Goal: Communication & Community: Ask a question

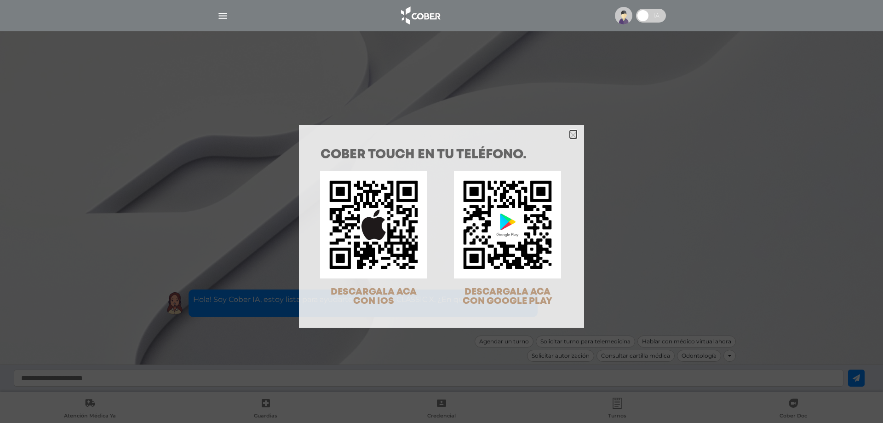
click at [570, 132] on icon "Close" at bounding box center [573, 134] width 7 height 7
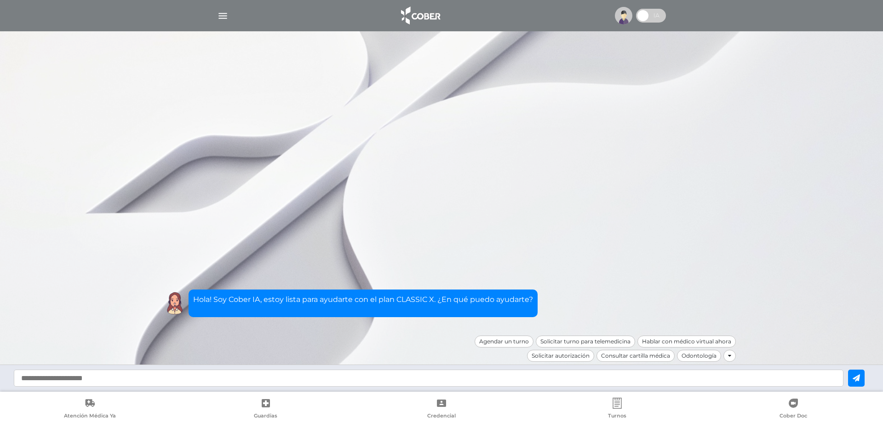
click at [220, 15] on img "button" at bounding box center [222, 15] width 11 height 11
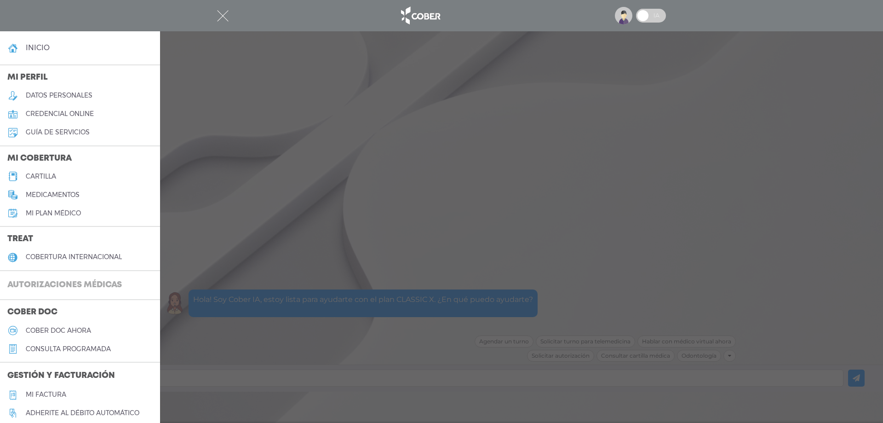
click at [95, 277] on h3 "Autorizaciones médicas" at bounding box center [64, 284] width 129 height 17
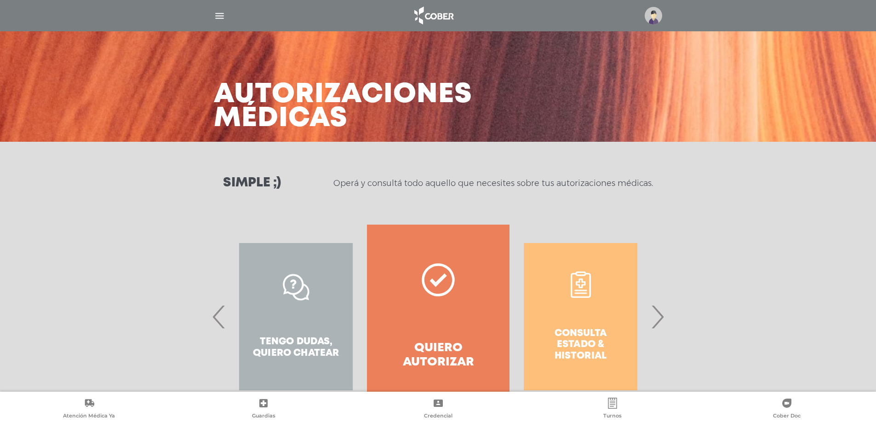
click at [662, 317] on span "›" at bounding box center [657, 316] width 18 height 50
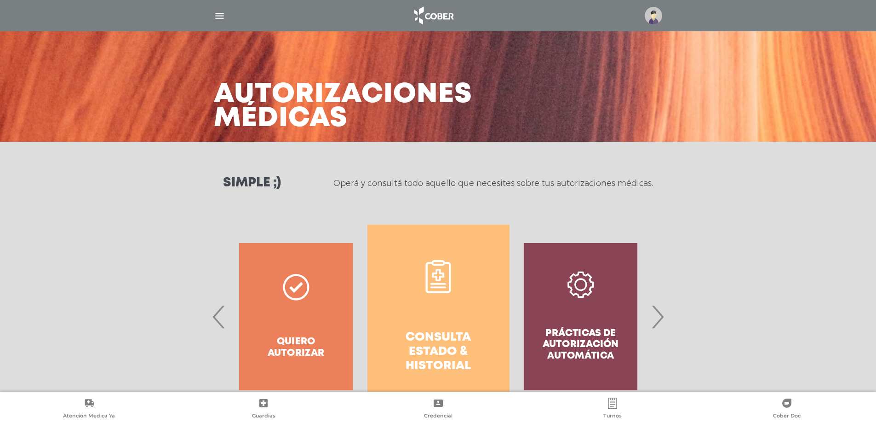
click at [440, 351] on h4 "Consulta estado & historial" at bounding box center [438, 351] width 109 height 43
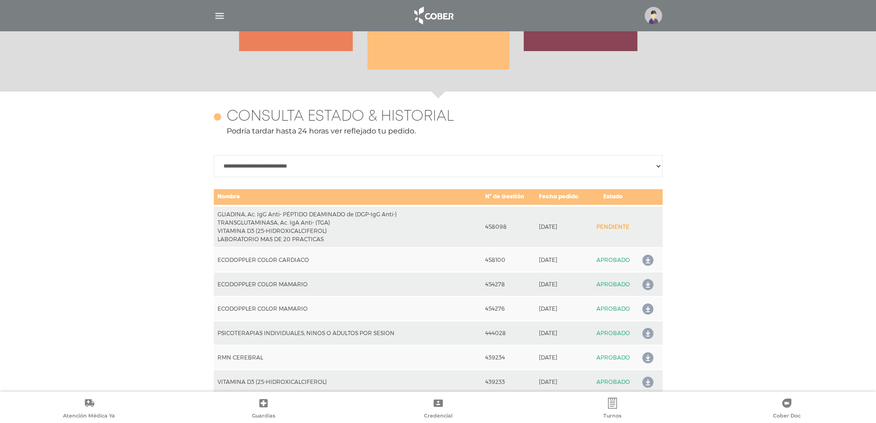
scroll to position [408, 0]
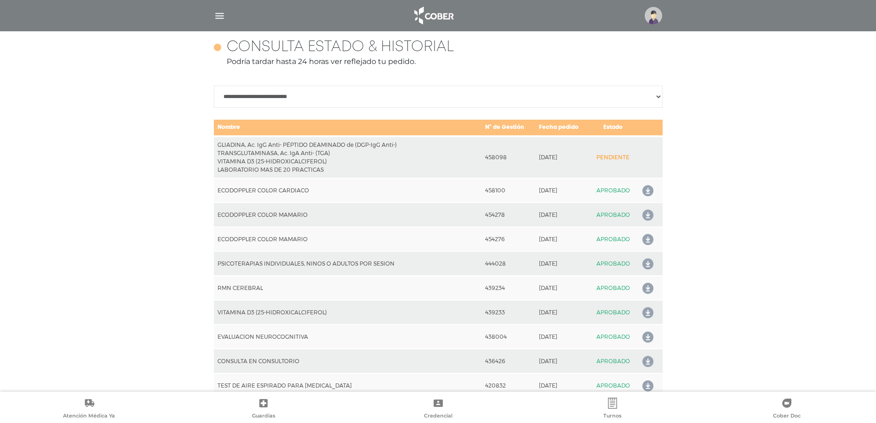
click at [404, 90] on select "**********" at bounding box center [438, 97] width 449 height 22
select select "**********"
click at [214, 86] on select "**********" at bounding box center [438, 97] width 449 height 22
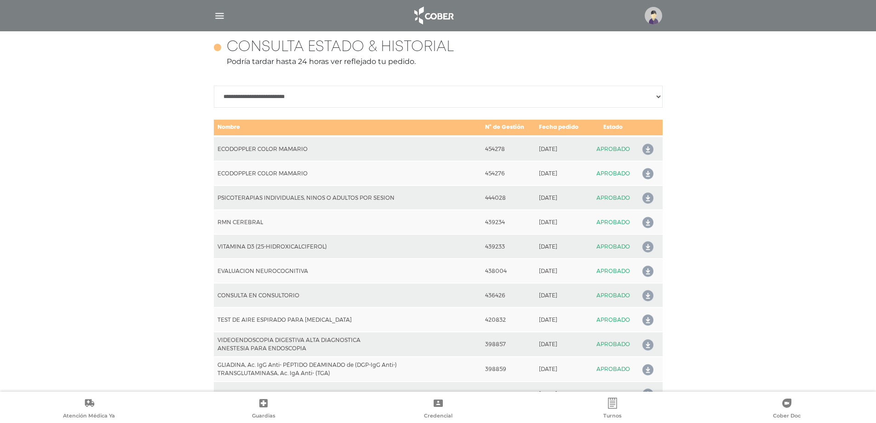
click at [214, 13] on img "button" at bounding box center [219, 15] width 11 height 11
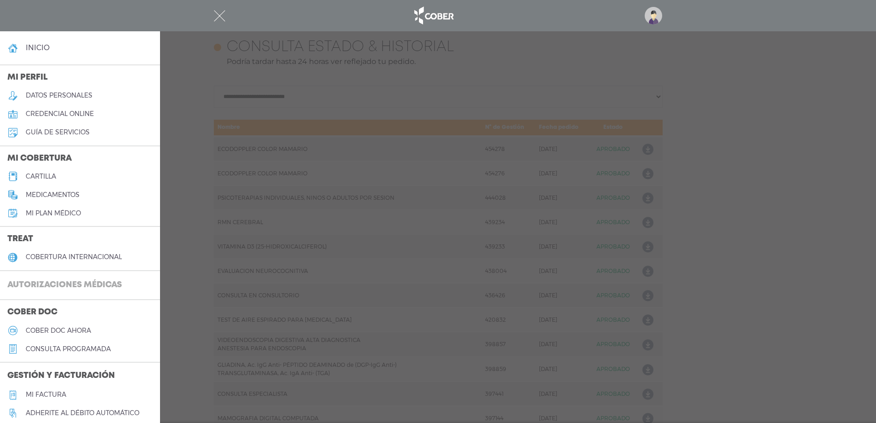
click at [62, 289] on h3 "Autorizaciones médicas" at bounding box center [64, 284] width 129 height 17
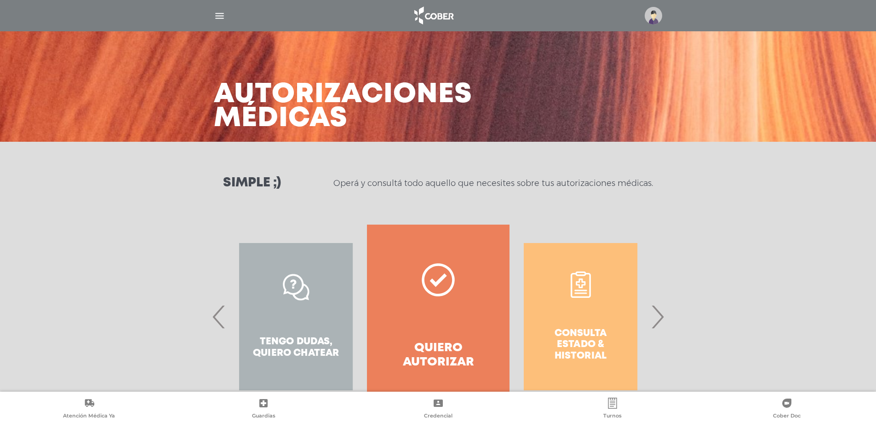
drag, startPoint x: 663, startPoint y: 313, endPoint x: 640, endPoint y: 311, distance: 23.6
click at [663, 314] on span "›" at bounding box center [657, 316] width 18 height 50
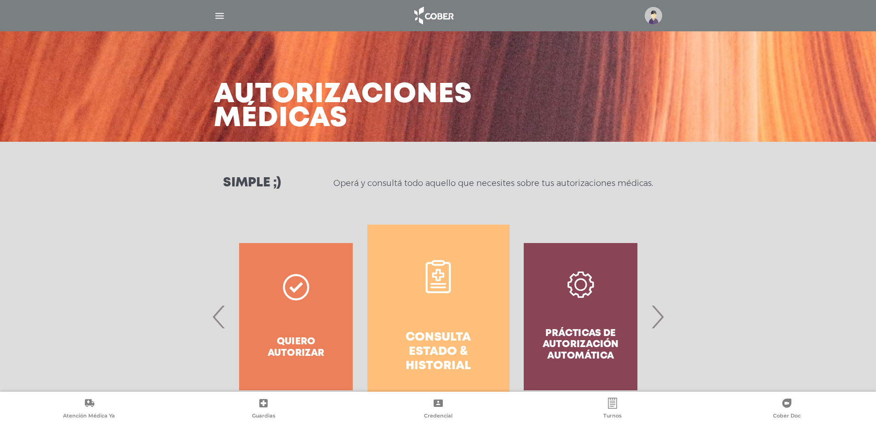
click at [430, 331] on h4 "Consulta estado & historial" at bounding box center [438, 351] width 109 height 43
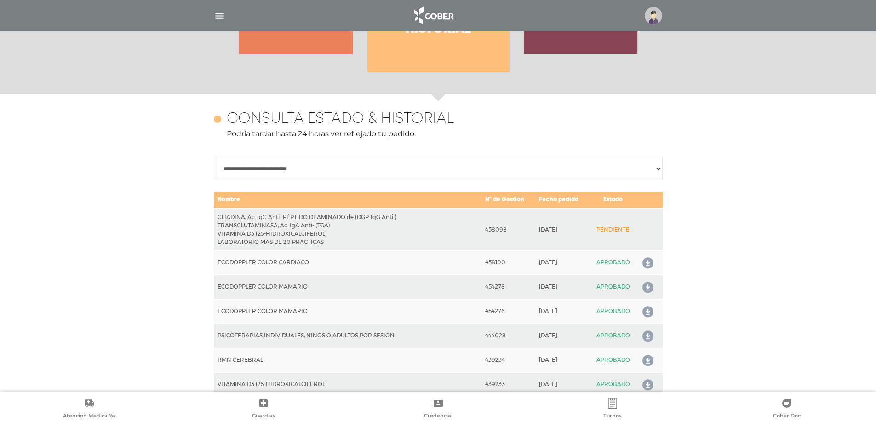
scroll to position [408, 0]
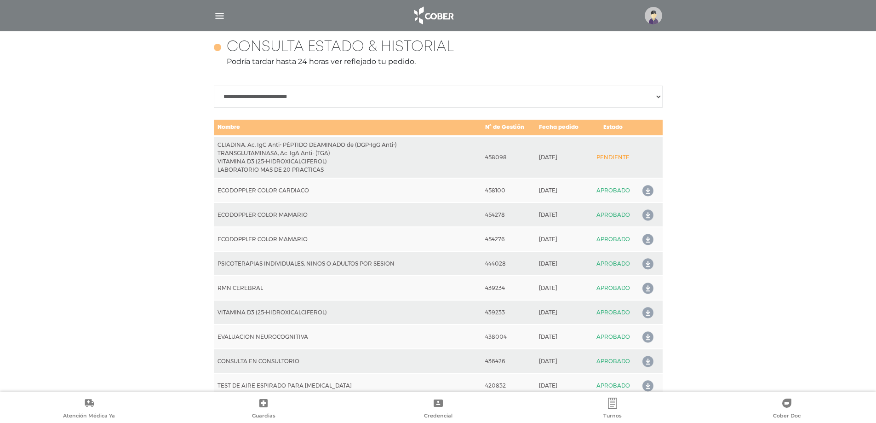
click at [214, 16] on img "button" at bounding box center [219, 15] width 11 height 11
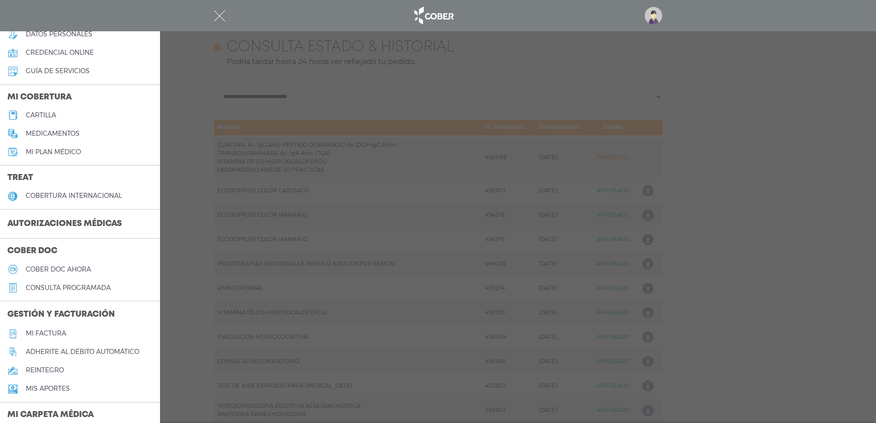
scroll to position [138, 0]
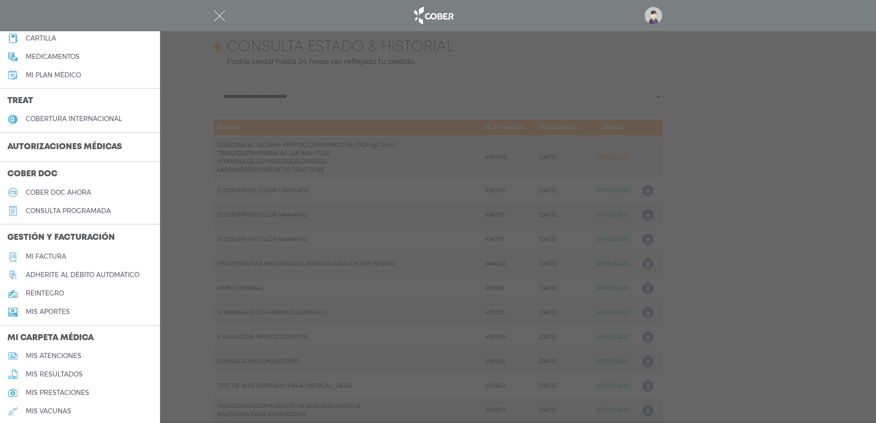
click at [89, 148] on h3 "Autorizaciones médicas" at bounding box center [64, 146] width 129 height 17
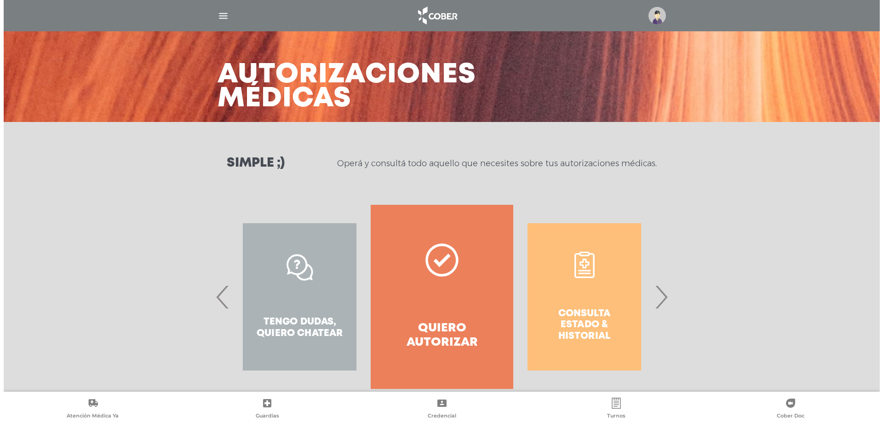
scroll to position [39, 0]
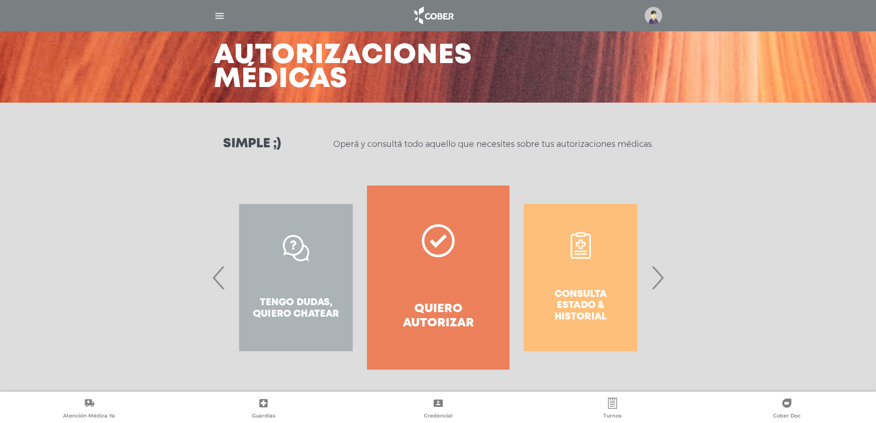
click at [221, 12] on img "button" at bounding box center [219, 15] width 11 height 11
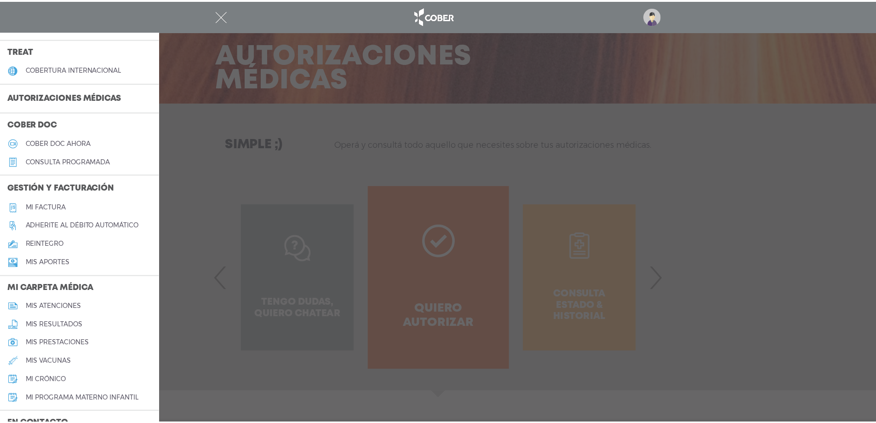
scroll to position [287, 0]
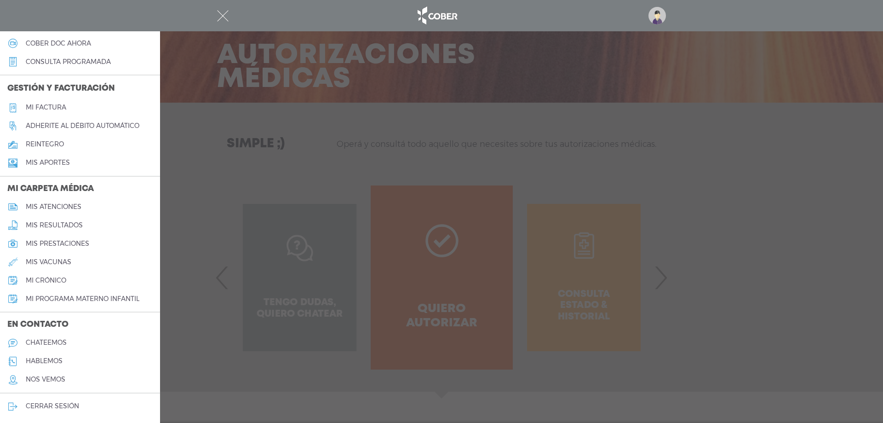
click at [51, 341] on h5 "chateemos" at bounding box center [46, 342] width 41 height 8
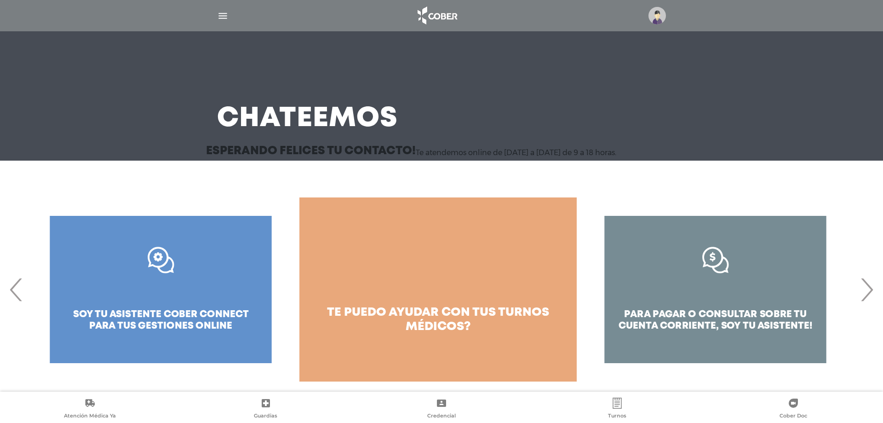
click at [11, 291] on span "‹" at bounding box center [16, 289] width 18 height 50
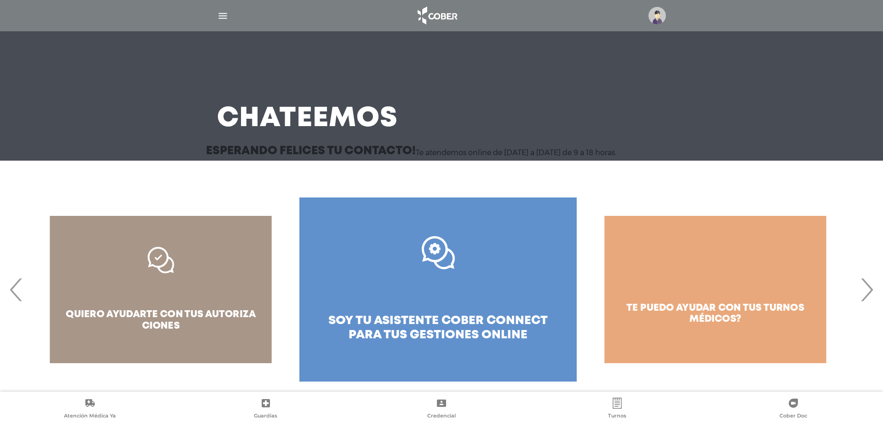
click at [11, 291] on span "‹" at bounding box center [16, 289] width 18 height 50
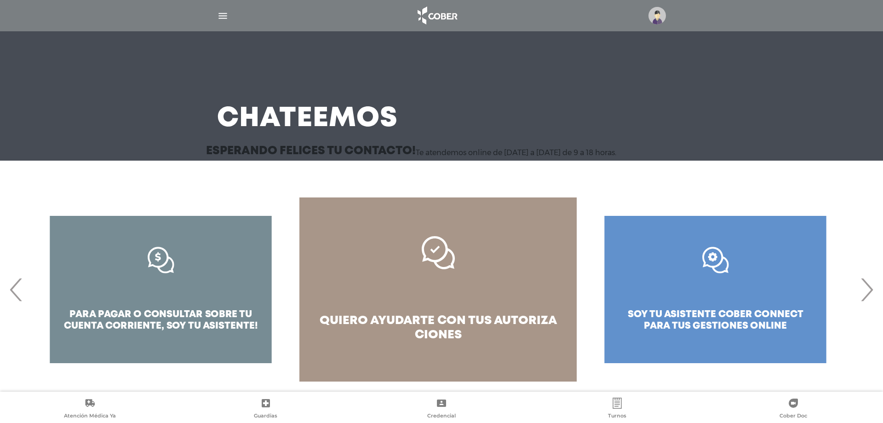
click at [429, 281] on link "quiero ayudarte con tus autoriza ciones" at bounding box center [437, 289] width 277 height 184
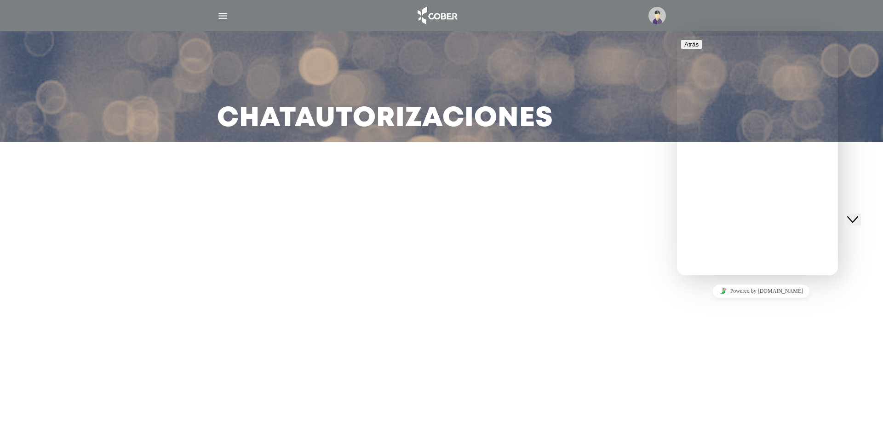
click at [680, 351] on icon at bounding box center [680, 351] width 0 height 0
click at [753, 382] on input "**" at bounding box center [720, 386] width 65 height 9
type input "**********"
click at [753, 400] on input "Este es mi numero de autorización" at bounding box center [720, 404] width 65 height 9
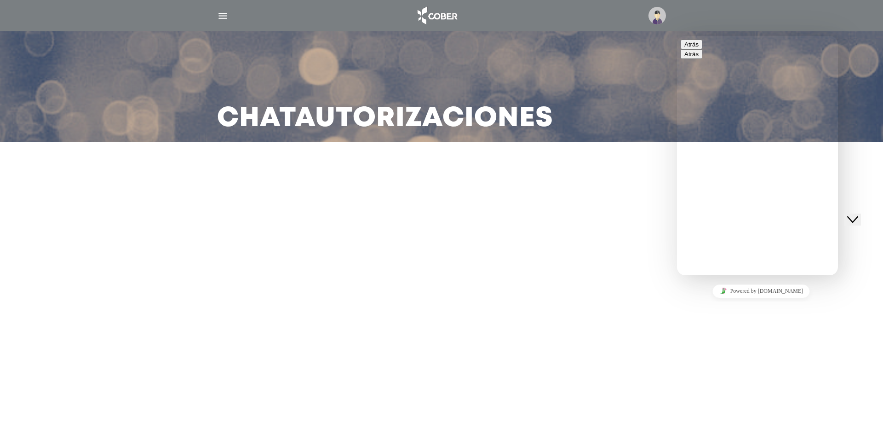
type input "*"
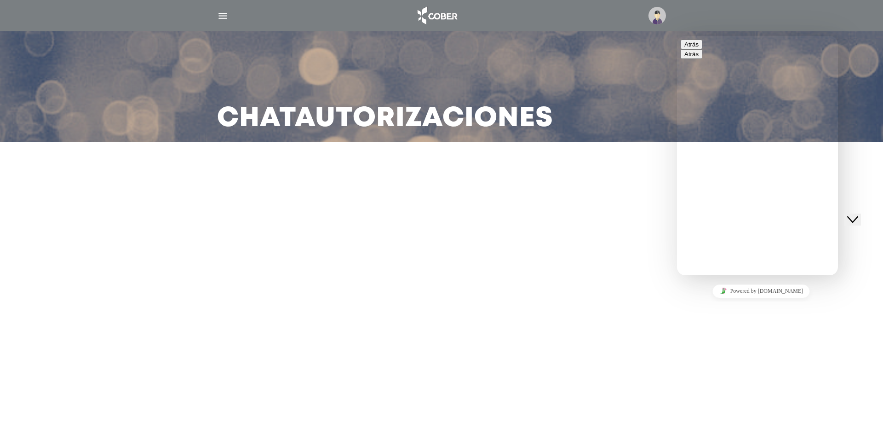
scroll to position [138, 0]
type input "*******"
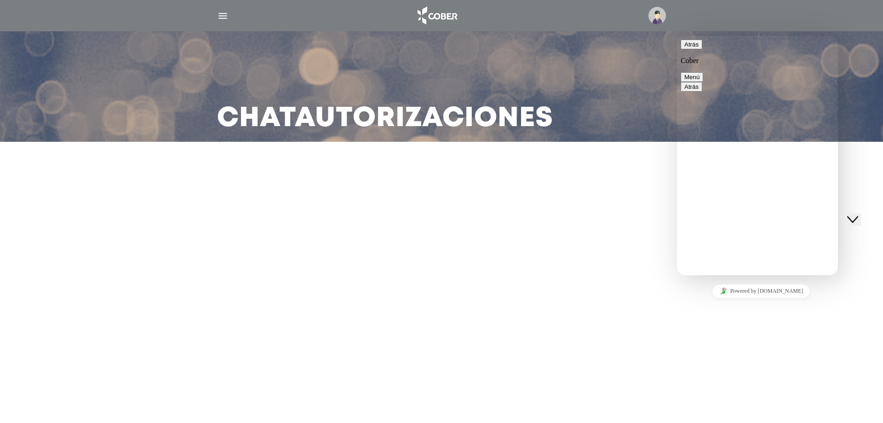
scroll to position [57, 0]
type textarea "**********"
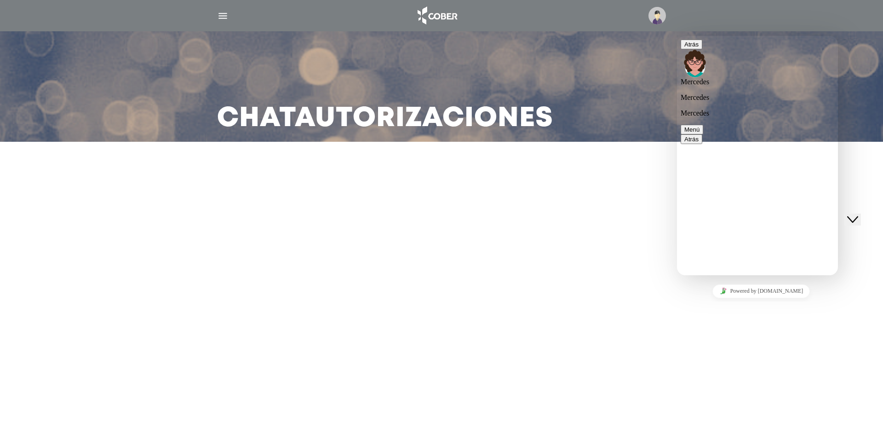
type textarea "**********"
type textarea "********"
type textarea "***"
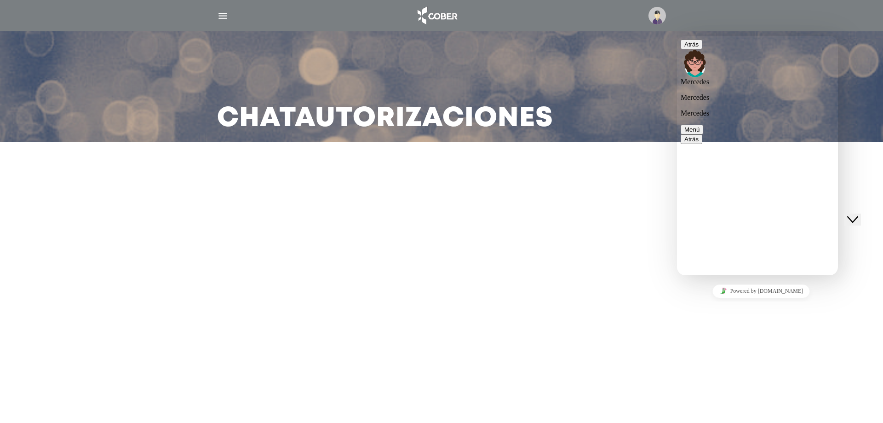
scroll to position [424, 0]
type textarea "**********"
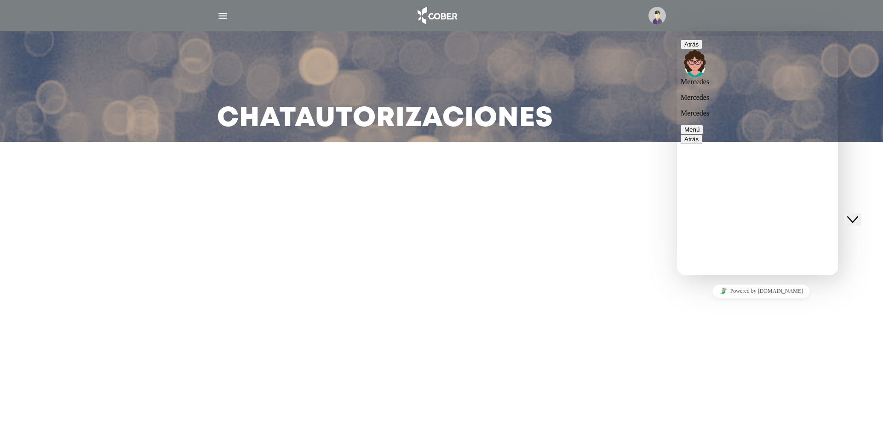
type textarea "**********"
type textarea "*******"
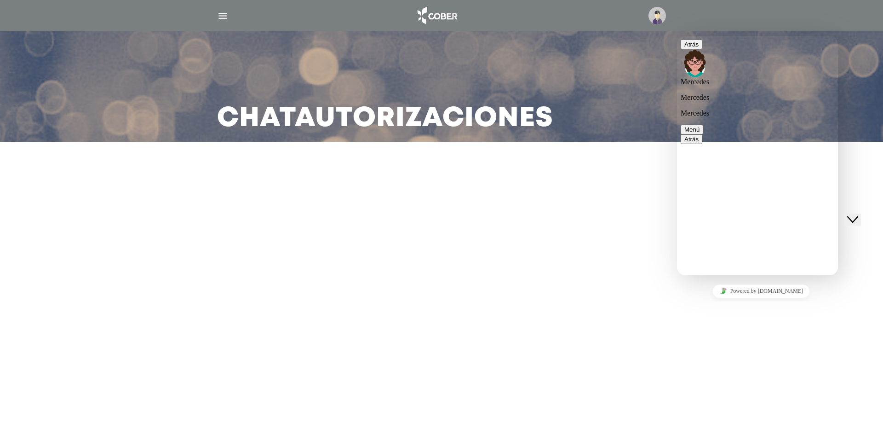
click at [703, 125] on button "Menú" at bounding box center [691, 130] width 23 height 10
click at [765, 163] on button "Finalizar esta sesión de chat" at bounding box center [722, 168] width 85 height 10
drag, startPoint x: 792, startPoint y: 241, endPoint x: 800, endPoint y: 240, distance: 7.9
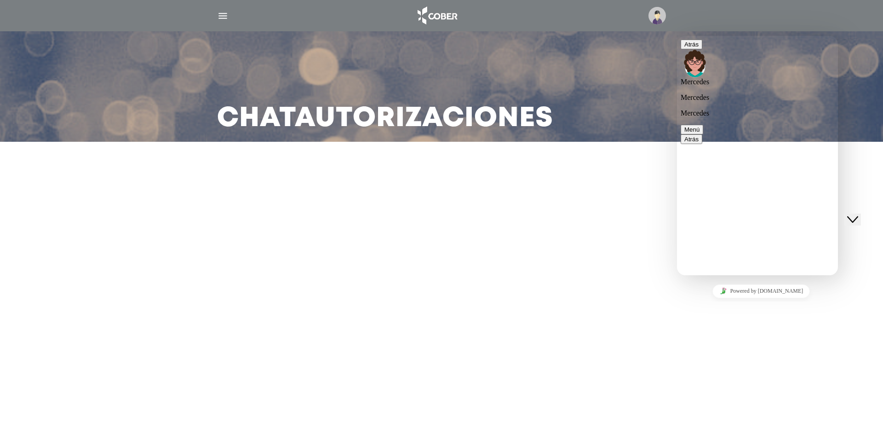
click at [785, 400] on button "Terminar sesión de chat" at bounding box center [748, 405] width 73 height 10
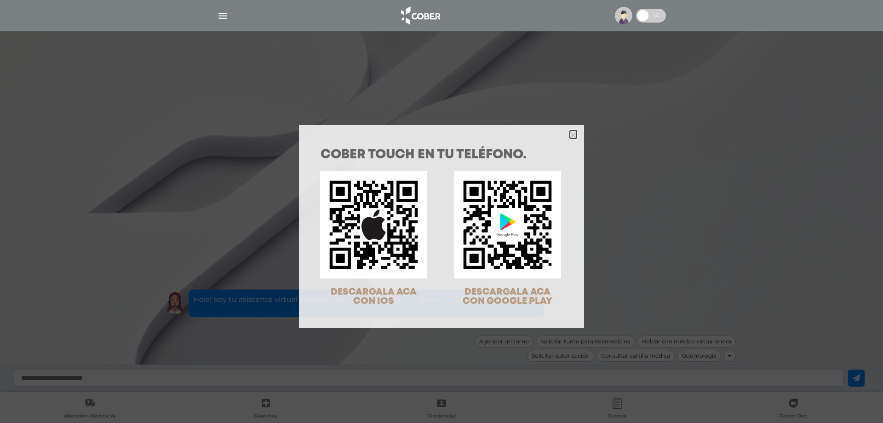
click at [572, 137] on polygon "Close" at bounding box center [573, 134] width 7 height 7
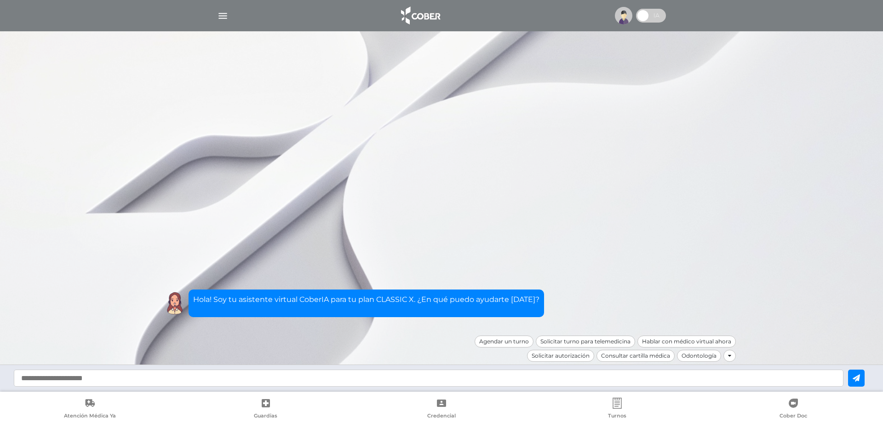
click at [221, 17] on img "button" at bounding box center [222, 15] width 11 height 11
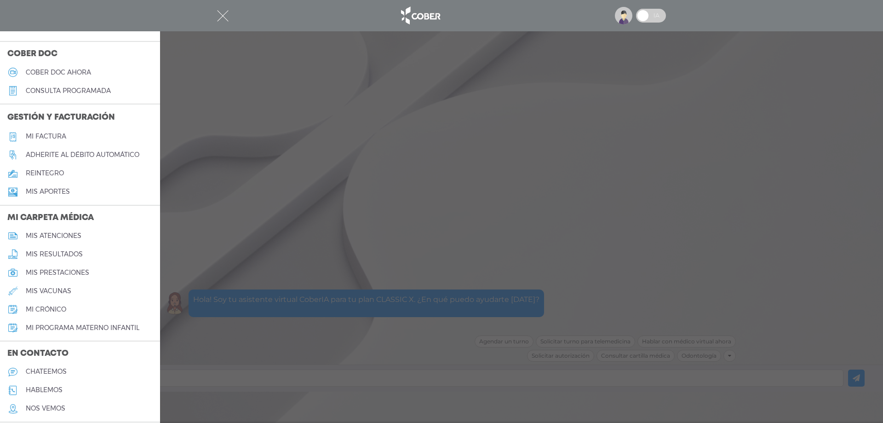
scroll to position [287, 0]
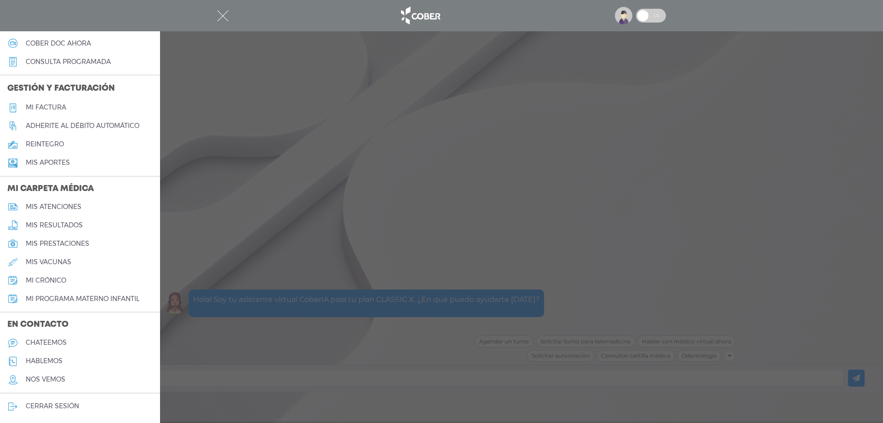
click at [66, 339] on h5 "chateemos" at bounding box center [46, 342] width 41 height 8
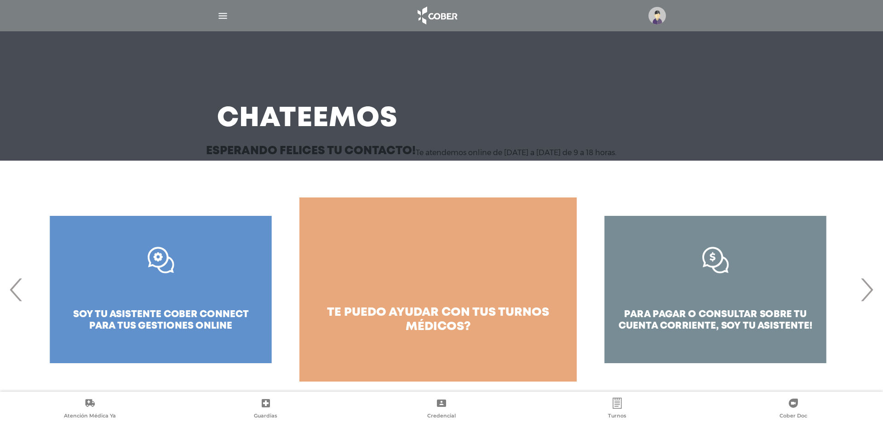
click at [13, 290] on span "‹" at bounding box center [16, 289] width 18 height 50
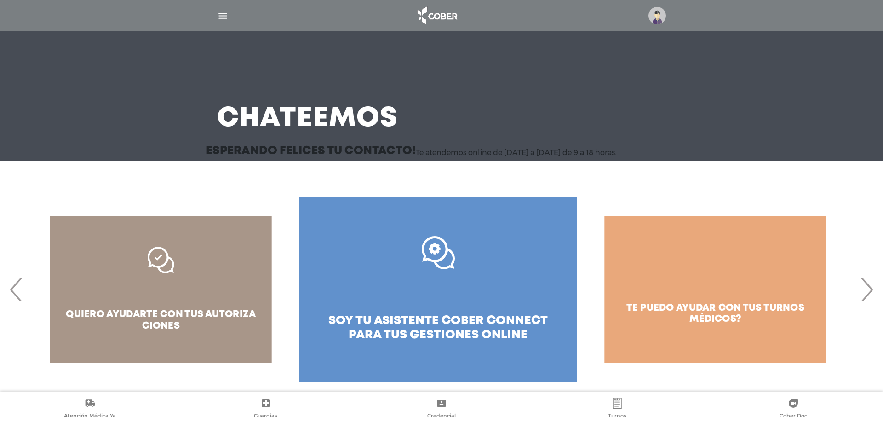
click at [13, 290] on span "‹" at bounding box center [16, 289] width 18 height 50
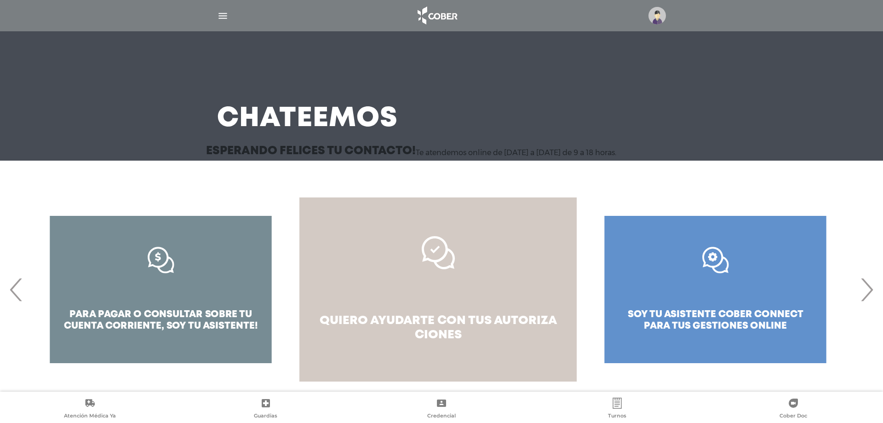
click at [422, 288] on link "quiero ayudarte con tus autoriza ciones" at bounding box center [437, 289] width 277 height 184
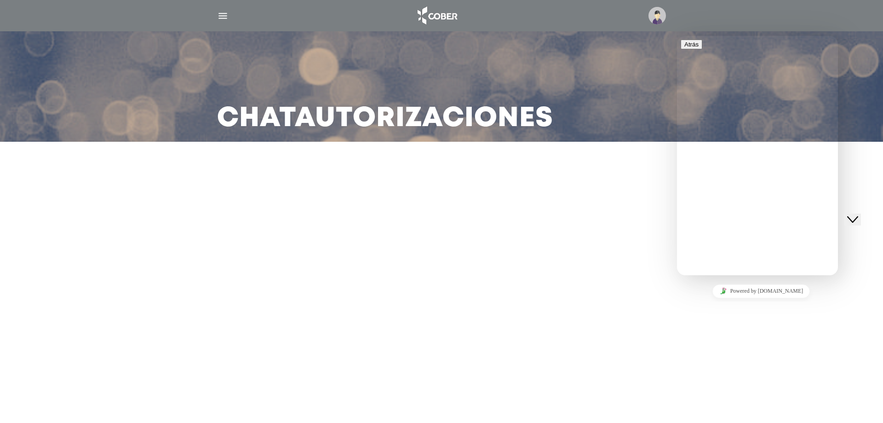
click at [357, 327] on main "Chat Autorizaciones" at bounding box center [441, 211] width 883 height 423
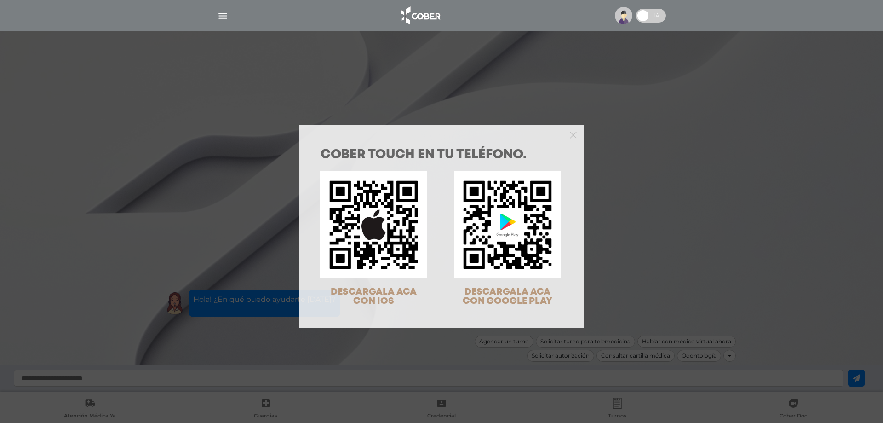
click at [574, 135] on div at bounding box center [441, 134] width 285 height 18
click at [570, 134] on icon "Close" at bounding box center [573, 134] width 7 height 7
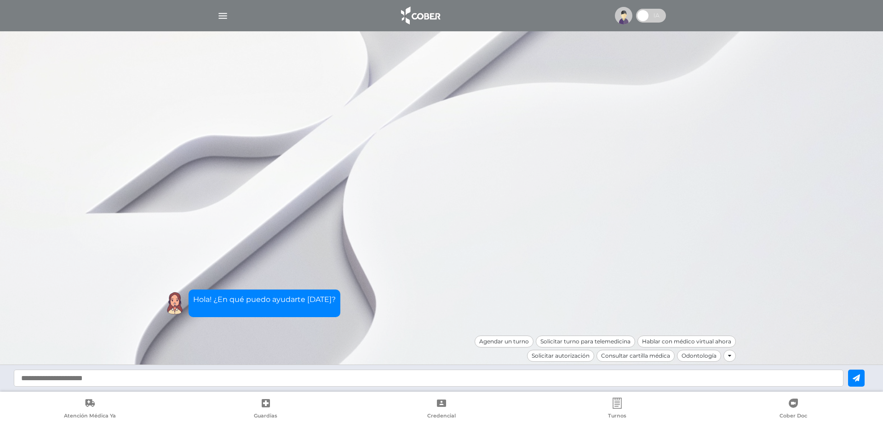
click at [219, 13] on img "button" at bounding box center [222, 15] width 11 height 11
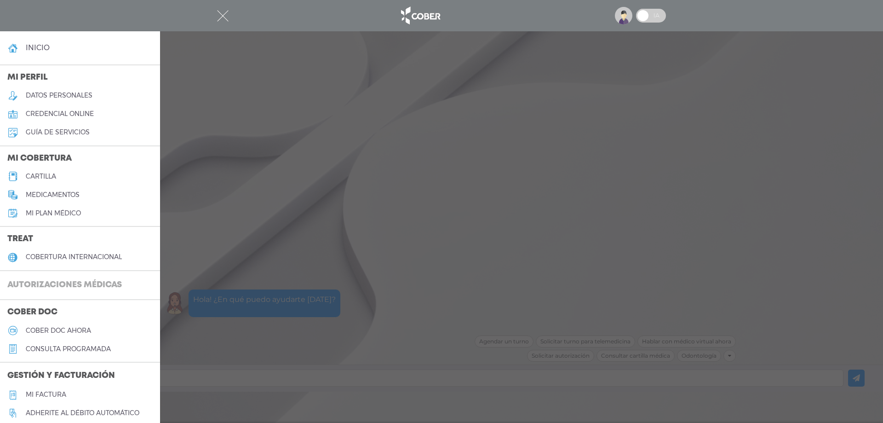
click at [85, 283] on h3 "Autorizaciones médicas" at bounding box center [64, 284] width 129 height 17
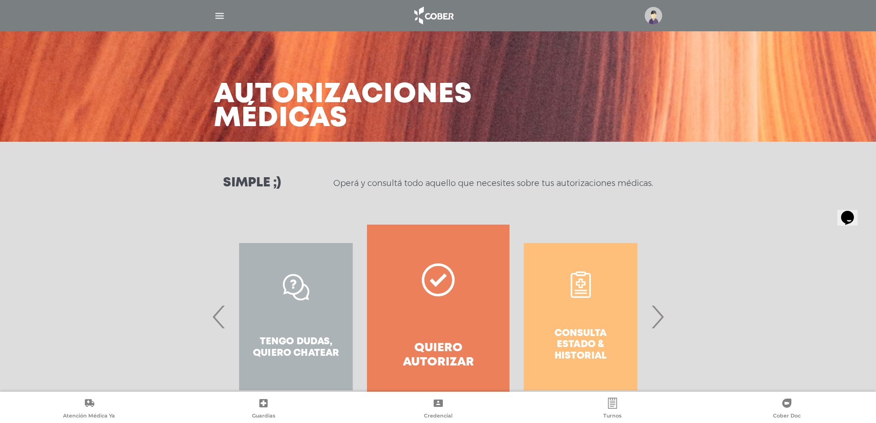
click at [659, 320] on span "›" at bounding box center [657, 316] width 18 height 50
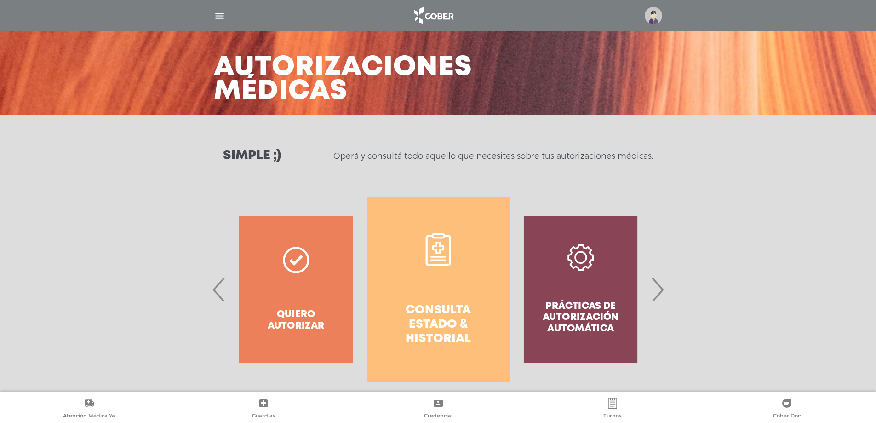
scroll to position [39, 0]
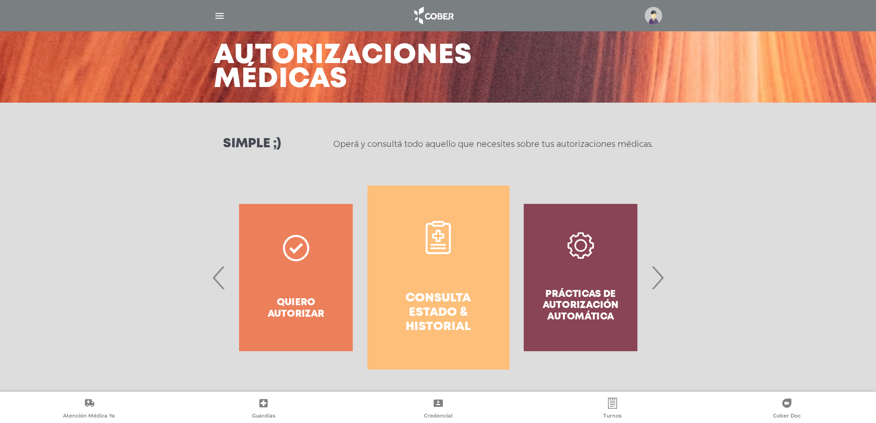
click at [434, 299] on h4 "Consulta estado & historial" at bounding box center [438, 312] width 109 height 43
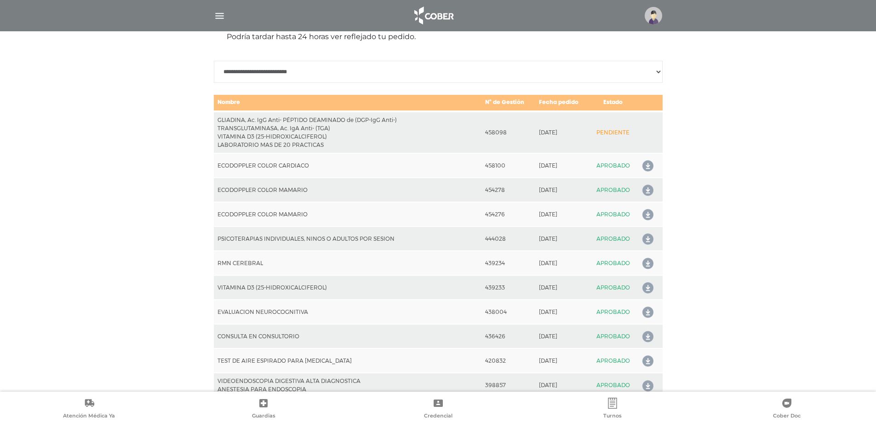
scroll to position [454, 0]
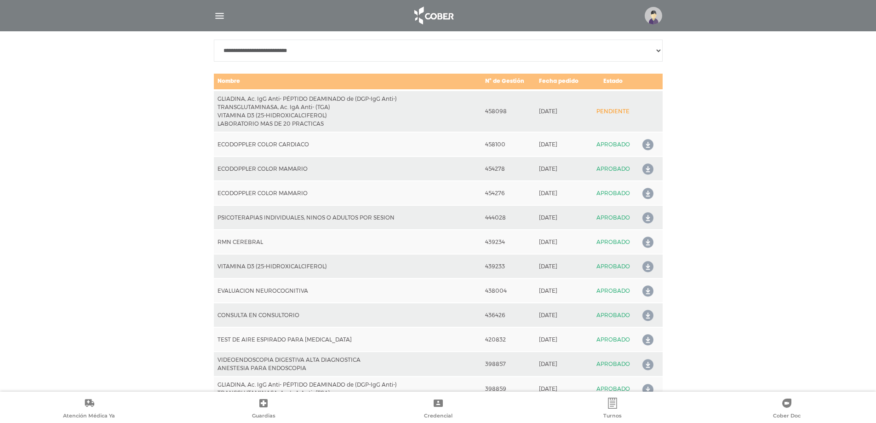
click at [218, 18] on img "button" at bounding box center [219, 15] width 11 height 11
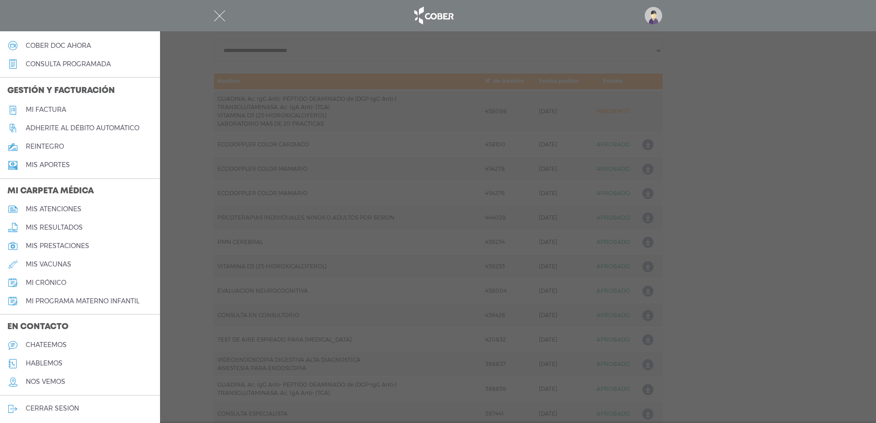
scroll to position [287, 0]
click at [66, 340] on h5 "chateemos" at bounding box center [46, 342] width 41 height 8
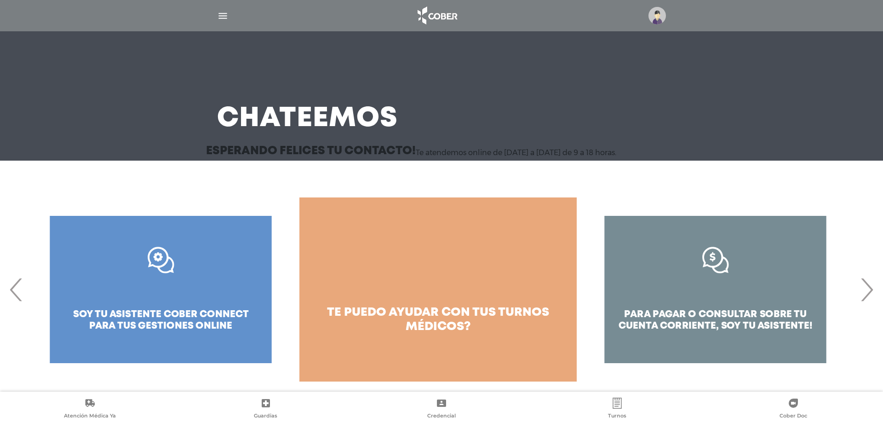
click at [16, 287] on span "‹" at bounding box center [16, 289] width 18 height 50
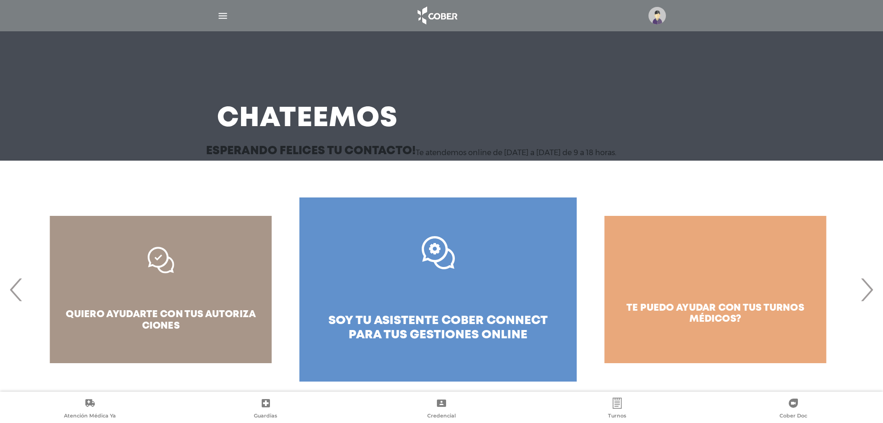
click at [16, 287] on span "‹" at bounding box center [16, 289] width 18 height 50
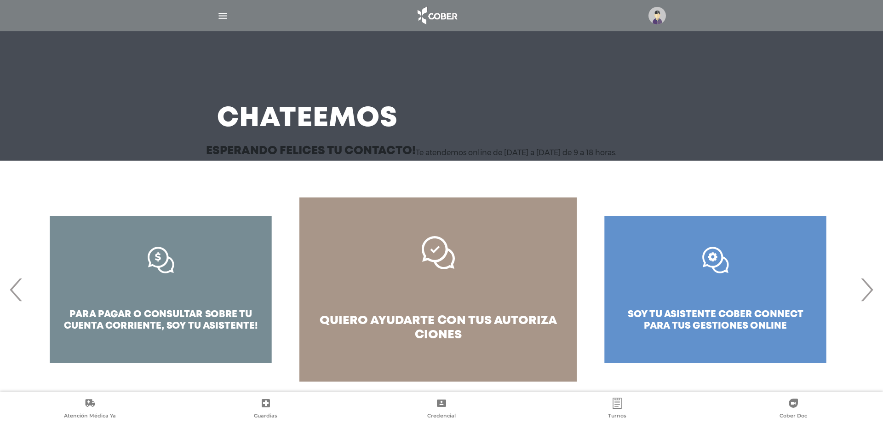
click at [430, 321] on span "quiero ayudarte con tus" at bounding box center [406, 320] width 172 height 11
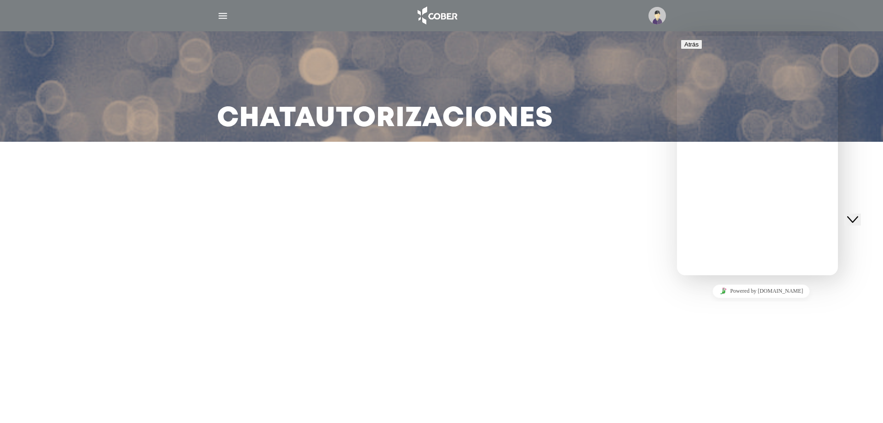
click at [858, 213] on icon "Close Chat This icon closes the chat window." at bounding box center [852, 218] width 11 height 11
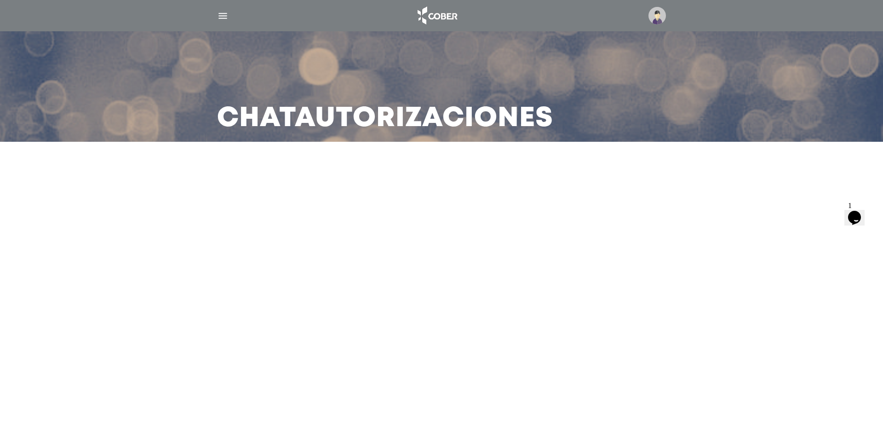
click at [861, 210] on icon "Widget de Chat" at bounding box center [854, 217] width 13 height 14
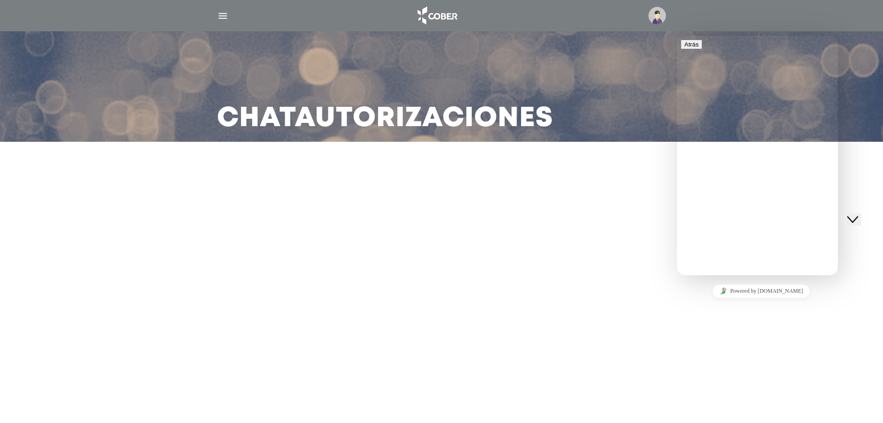
click at [858, 213] on icon "Close Chat This icon closes the chat window." at bounding box center [852, 218] width 11 height 11
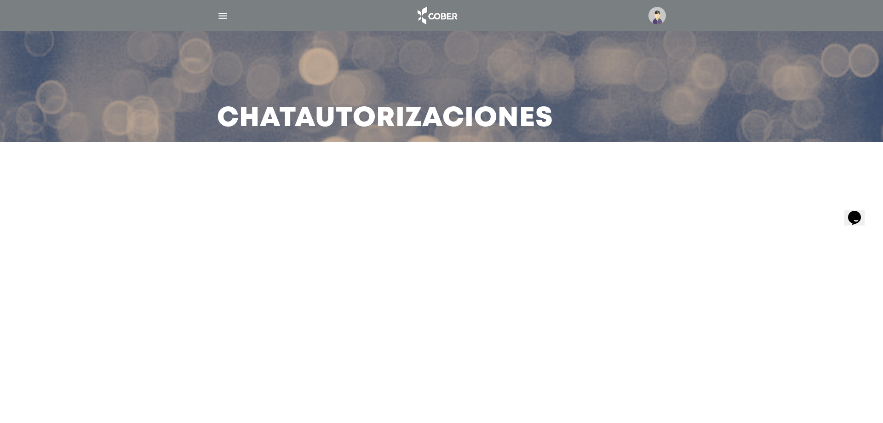
click at [860, 210] on icon "Widget de Chat" at bounding box center [854, 217] width 13 height 14
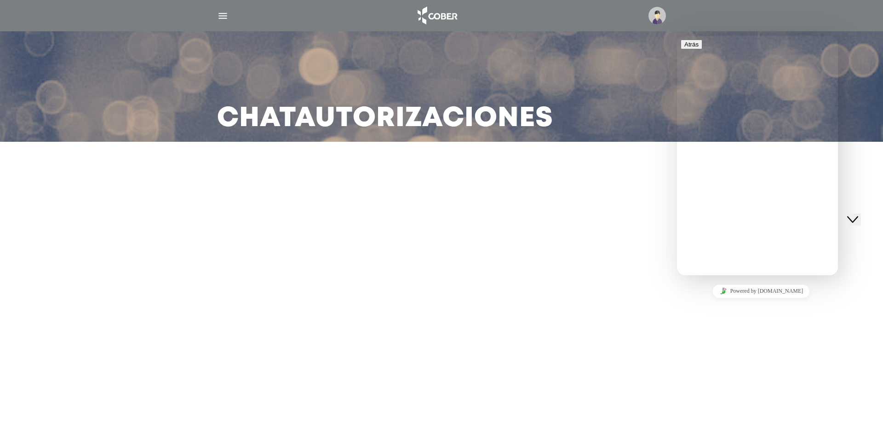
click at [694, 338] on main "Chat Autorizaciones" at bounding box center [441, 211] width 883 height 423
click at [219, 12] on img "button" at bounding box center [222, 15] width 11 height 11
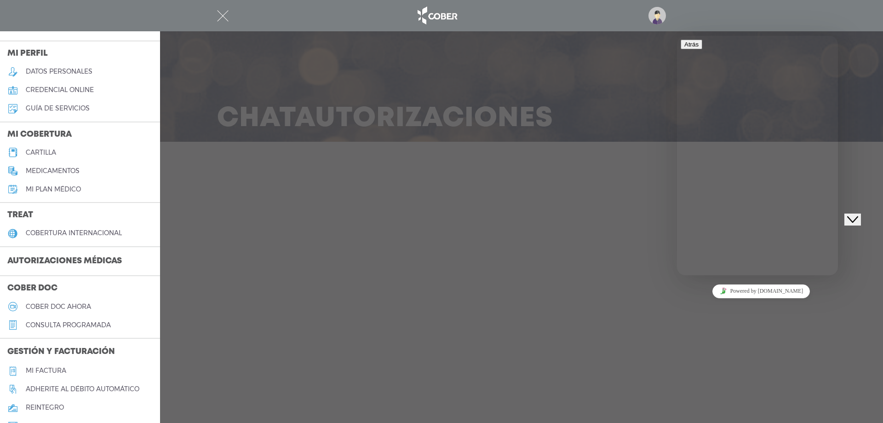
scroll to position [92, 0]
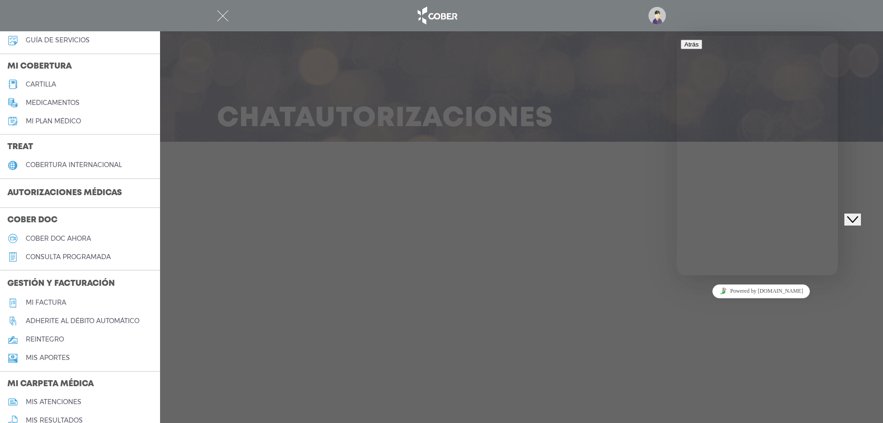
click at [114, 195] on h3 "Autorizaciones médicas" at bounding box center [64, 192] width 129 height 17
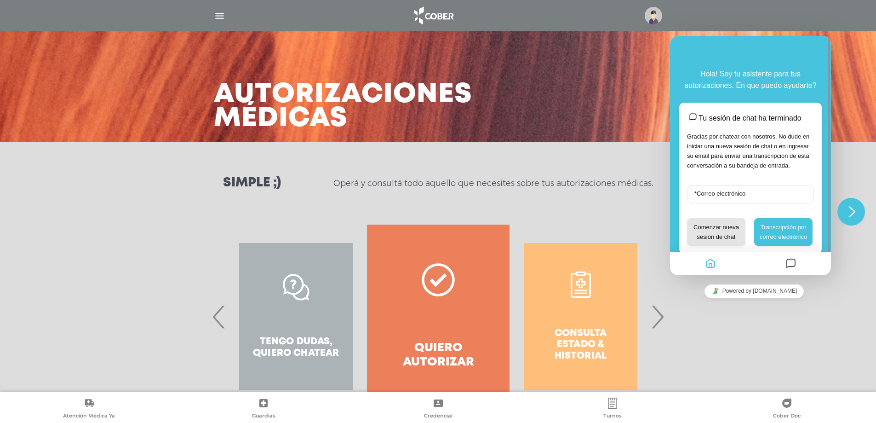
click at [759, 326] on div "Consulta estado & historial Prácticas de autorización automática Tengo dudas, q…" at bounding box center [438, 327] width 876 height 206
click at [851, 209] on icon "Close Chat This icon closes the chat window." at bounding box center [851, 211] width 11 height 11
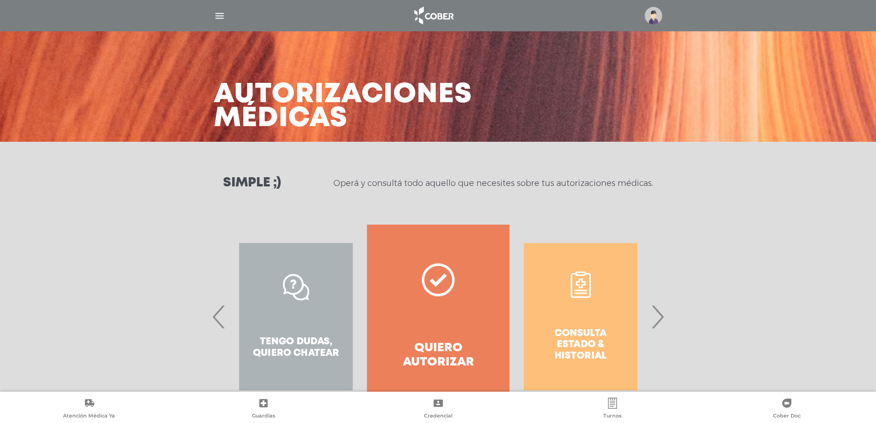
click at [658, 328] on span "›" at bounding box center [657, 316] width 18 height 50
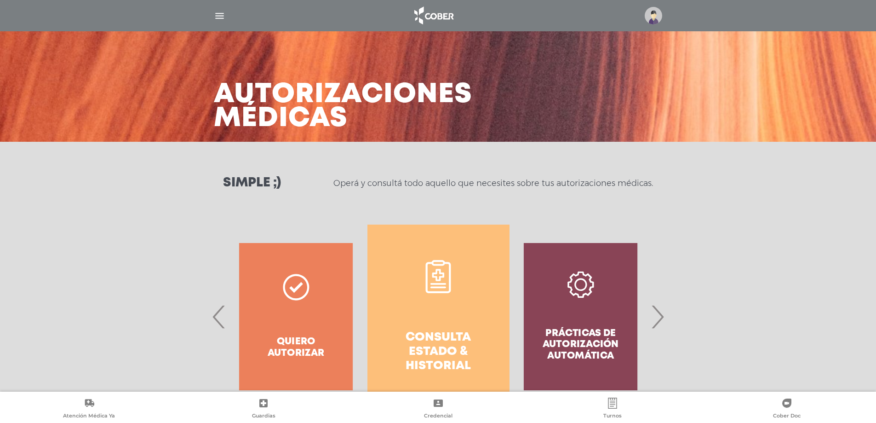
click at [658, 328] on span "›" at bounding box center [657, 316] width 18 height 50
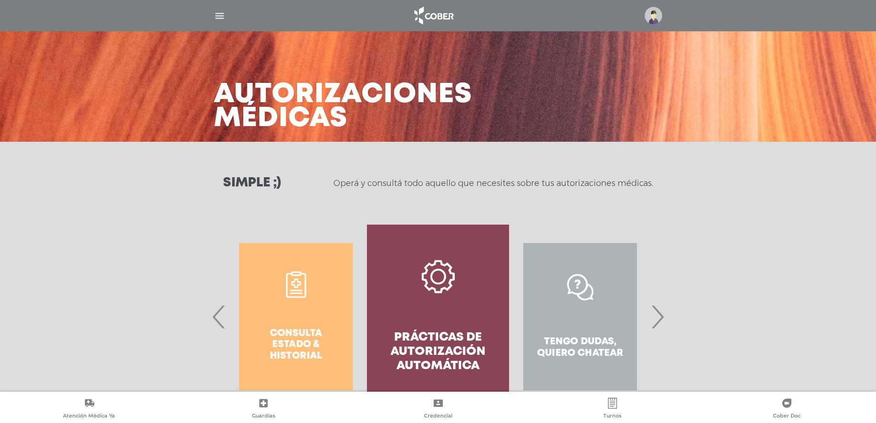
click at [435, 348] on h4 "Prácticas de autorización automática" at bounding box center [437, 351] width 109 height 43
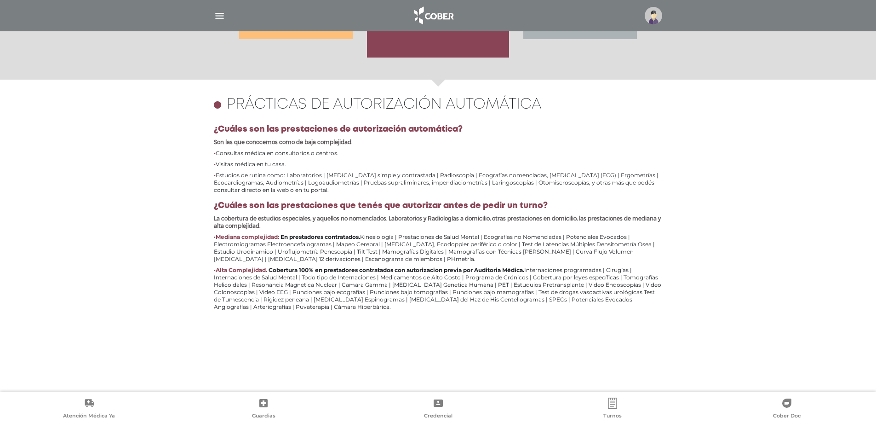
scroll to position [399, 0]
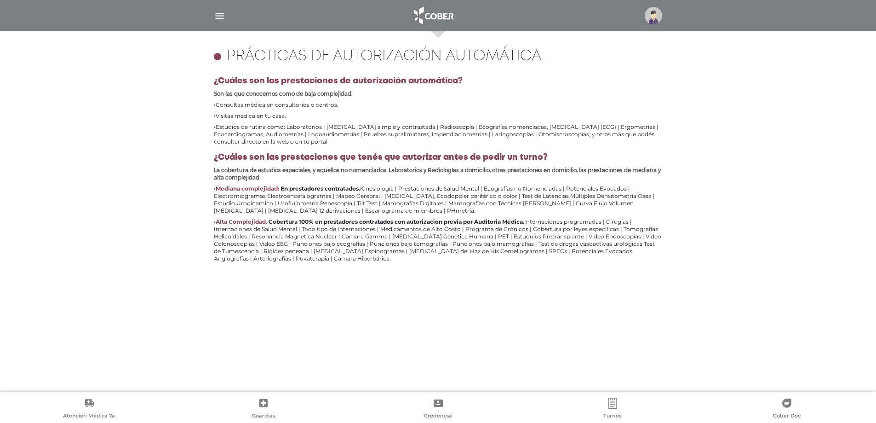
click at [218, 15] on img "button" at bounding box center [219, 15] width 11 height 11
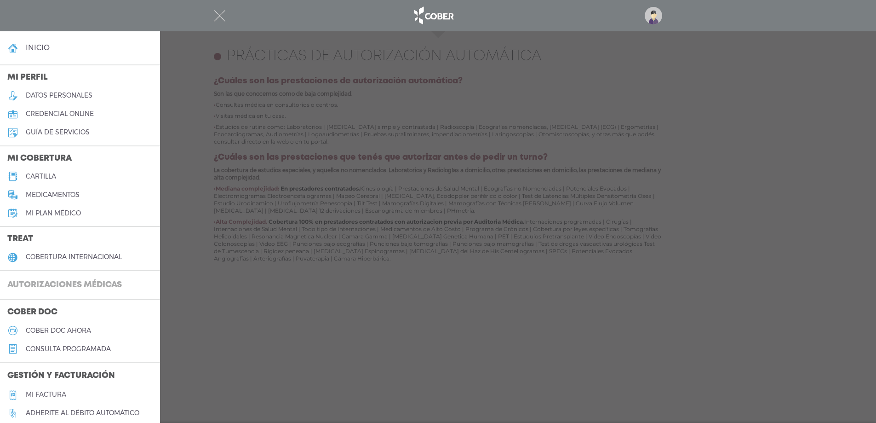
click at [87, 286] on h3 "Autorizaciones médicas" at bounding box center [64, 284] width 129 height 17
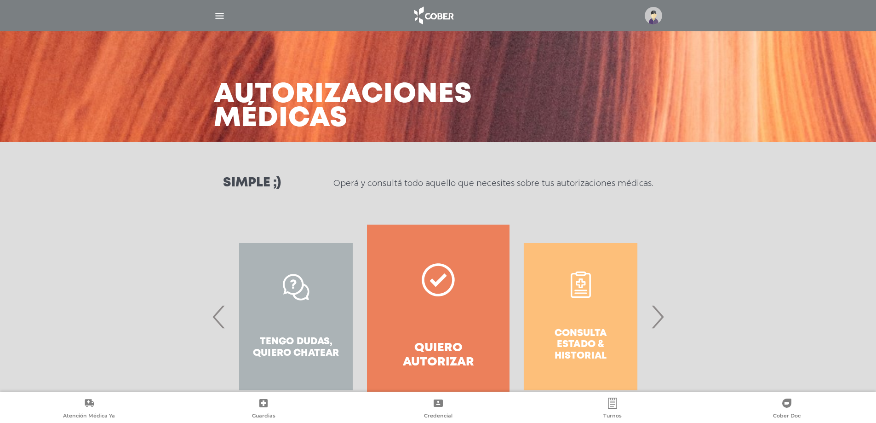
click at [221, 22] on div at bounding box center [438, 16] width 471 height 22
click at [219, 20] on img "button" at bounding box center [219, 15] width 11 height 11
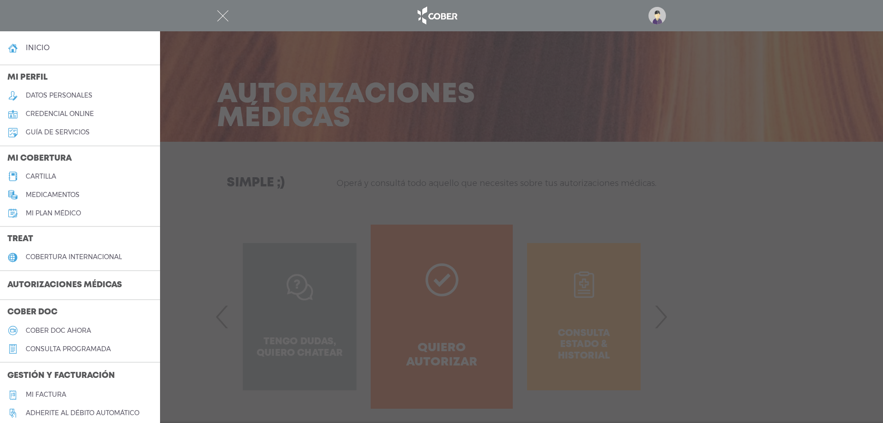
click at [684, 195] on div at bounding box center [441, 211] width 883 height 423
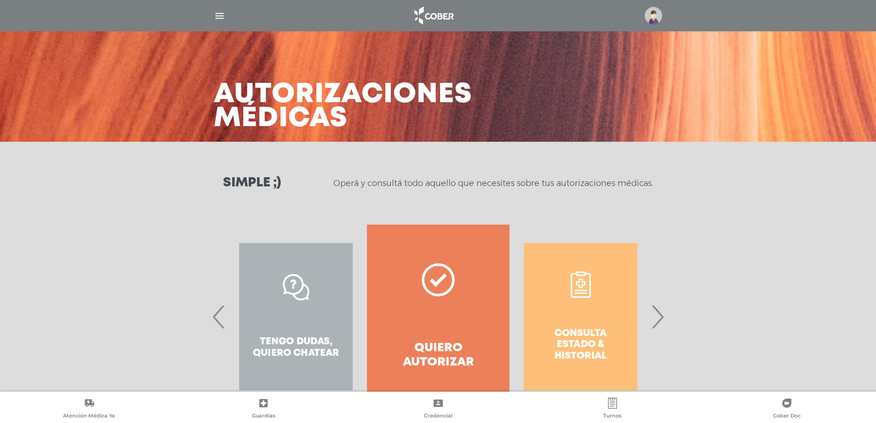
click at [665, 320] on span "›" at bounding box center [657, 316] width 18 height 50
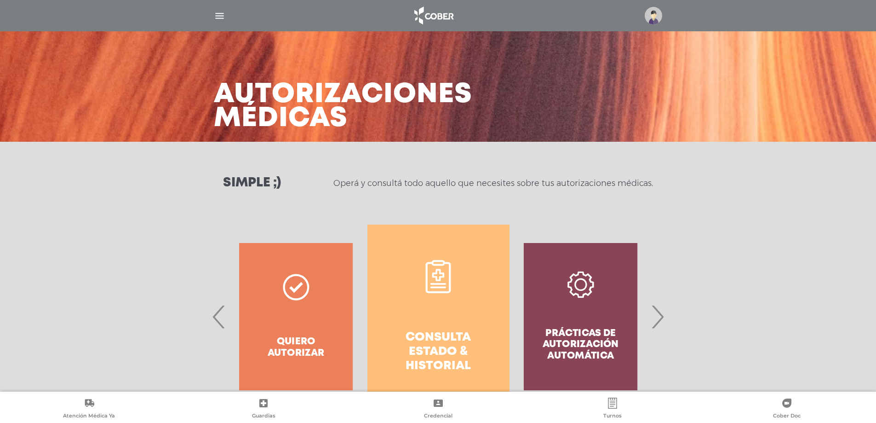
click at [655, 321] on span "›" at bounding box center [657, 316] width 18 height 50
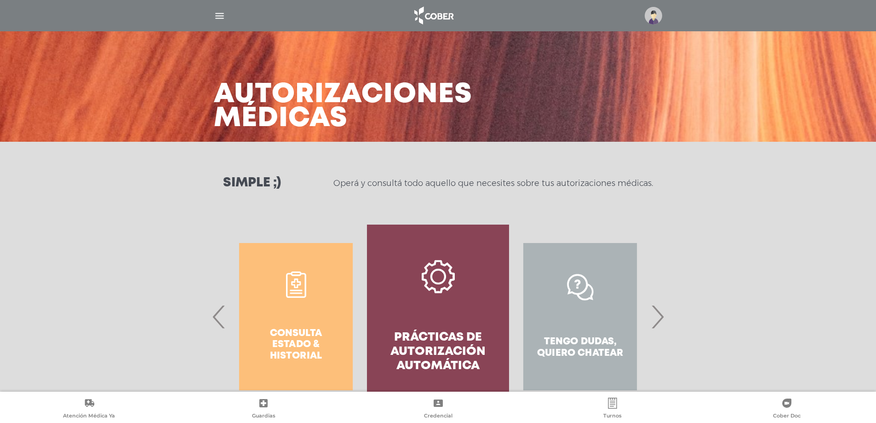
click at [655, 321] on span "›" at bounding box center [657, 316] width 18 height 50
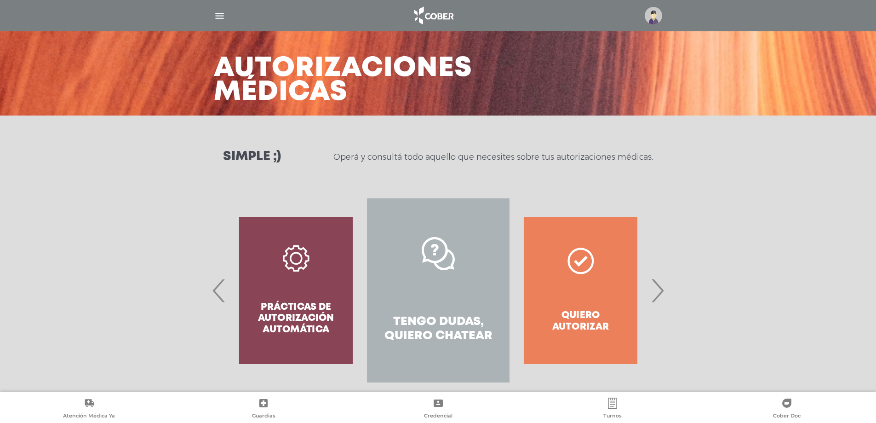
scroll to position [39, 0]
